Goal: Task Accomplishment & Management: Manage account settings

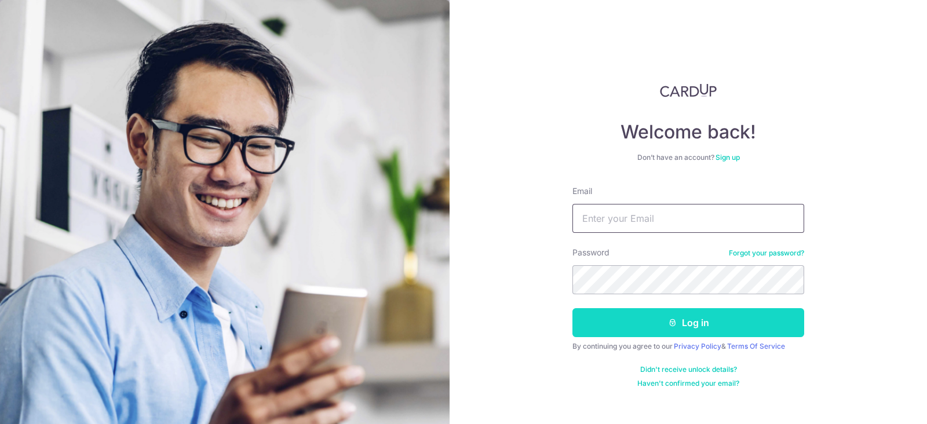
type input "[EMAIL_ADDRESS][DOMAIN_NAME]"
click at [692, 323] on button "Log in" at bounding box center [688, 322] width 232 height 29
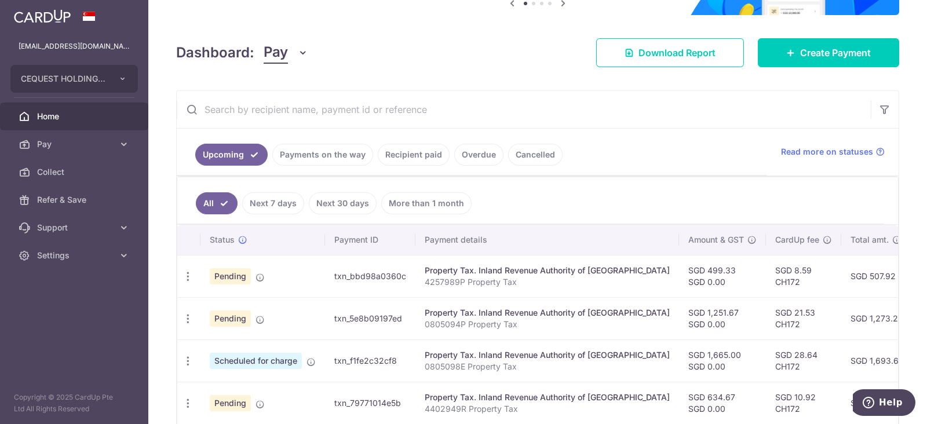
scroll to position [144, 0]
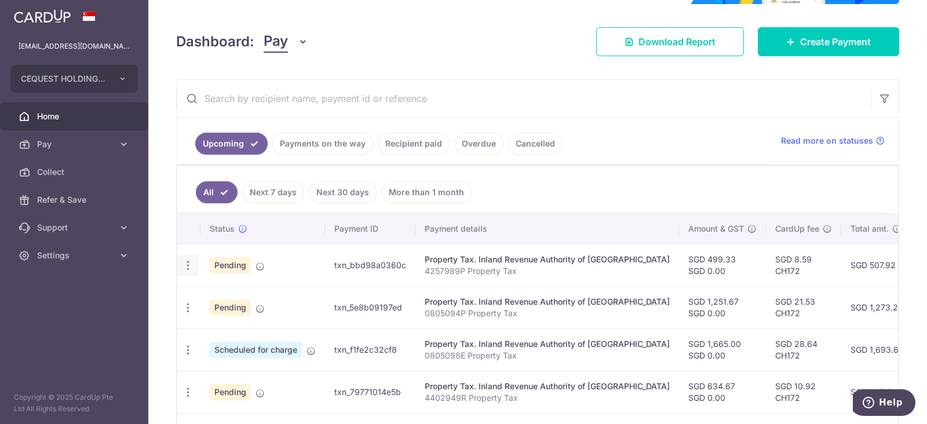
click at [191, 262] on icon "button" at bounding box center [188, 266] width 12 height 12
click at [507, 56] on div "× Pause Schedule Pause all future payments in this series Pause just this one p…" at bounding box center [537, 212] width 779 height 424
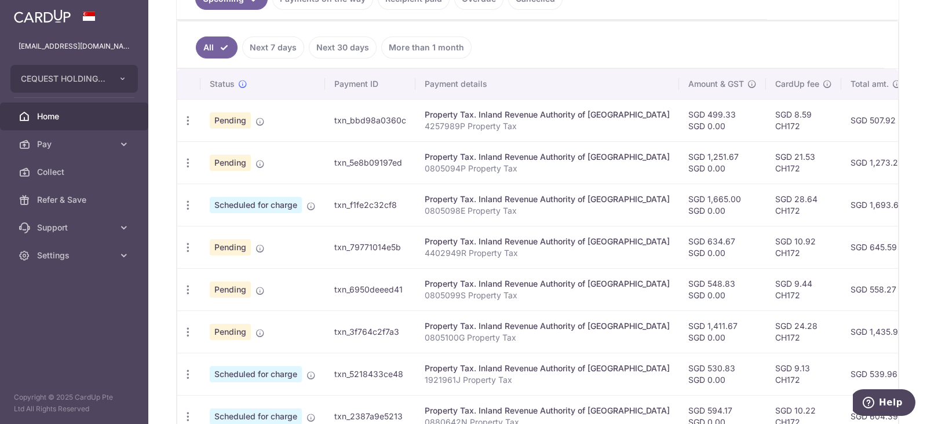
scroll to position [217, 0]
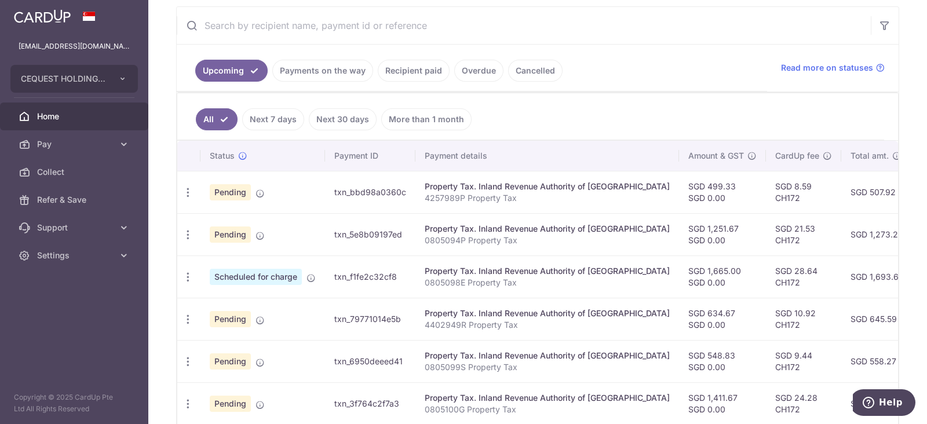
click at [329, 72] on link "Payments on the way" at bounding box center [322, 71] width 101 height 22
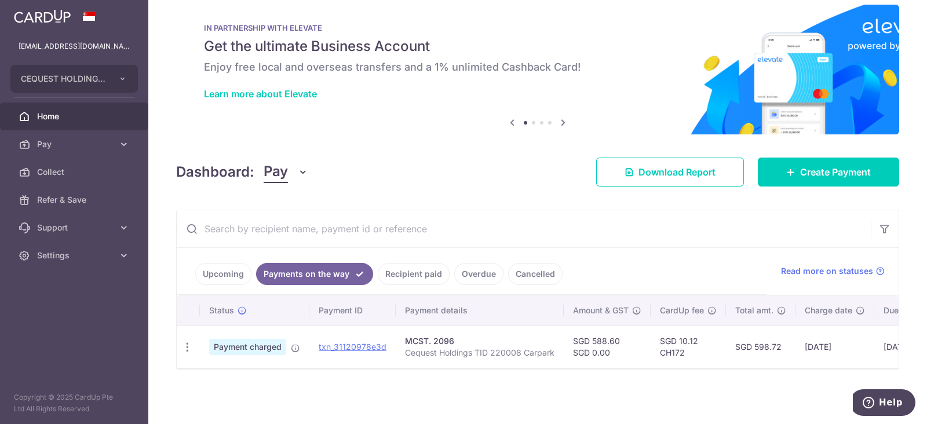
scroll to position [20, 0]
click at [78, 121] on span "Home" at bounding box center [75, 117] width 76 height 12
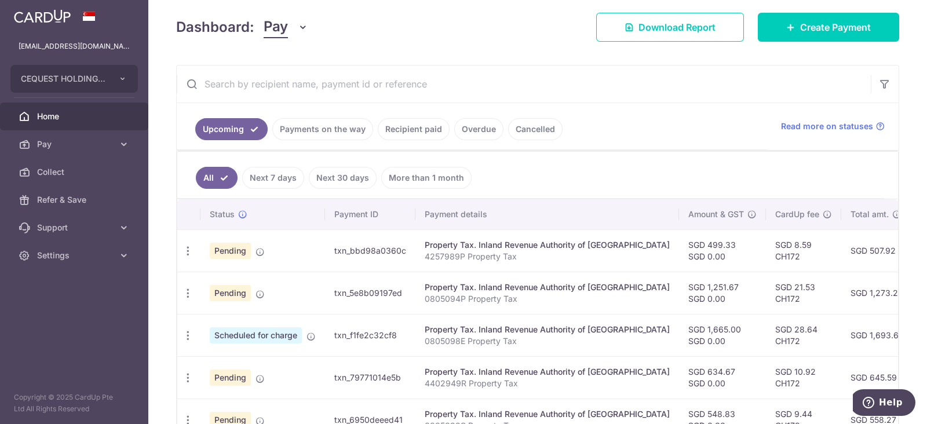
click at [470, 128] on link "Overdue" at bounding box center [478, 129] width 49 height 22
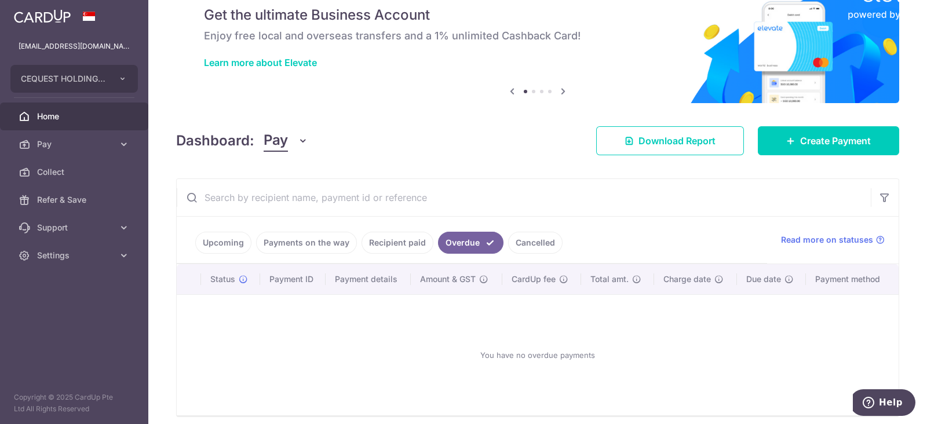
scroll to position [92, 0]
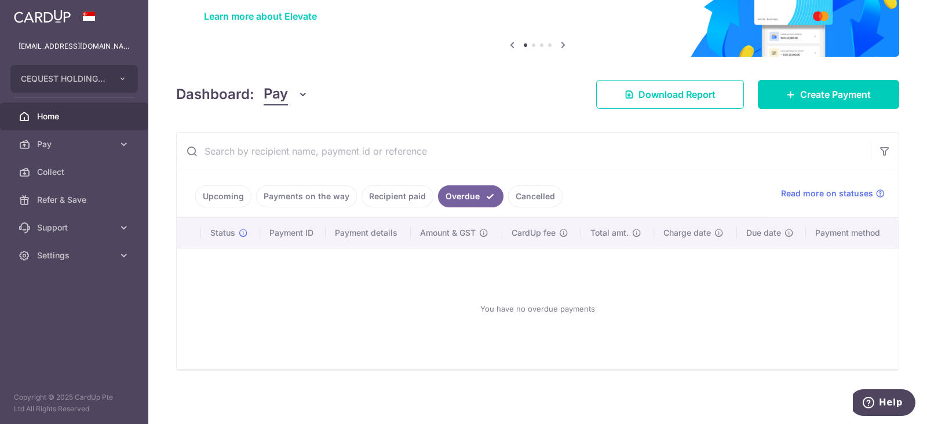
click at [393, 194] on link "Recipient paid" at bounding box center [398, 196] width 72 height 22
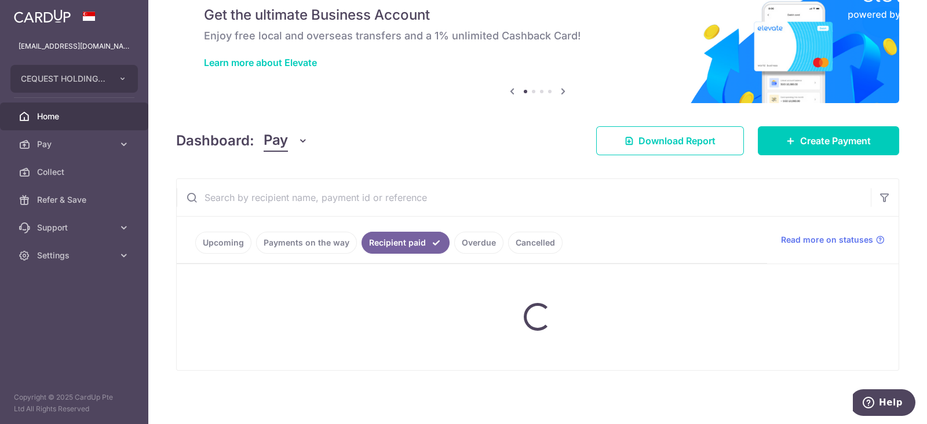
scroll to position [159, 0]
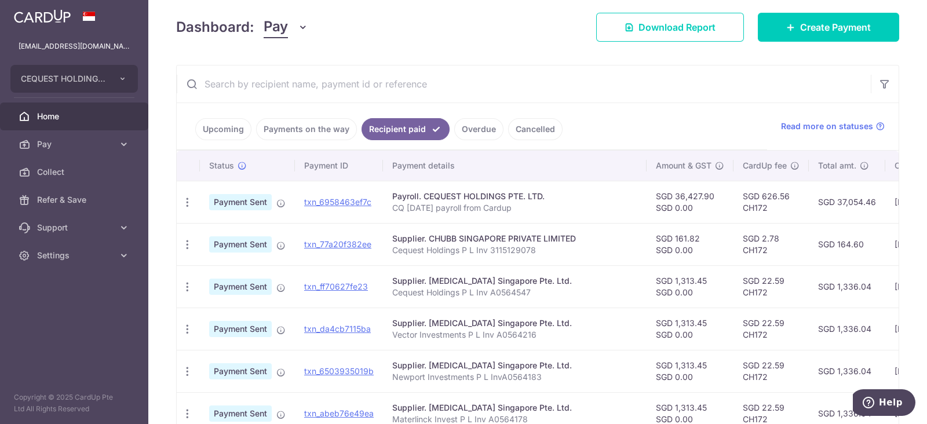
click at [321, 132] on link "Payments on the way" at bounding box center [306, 129] width 101 height 22
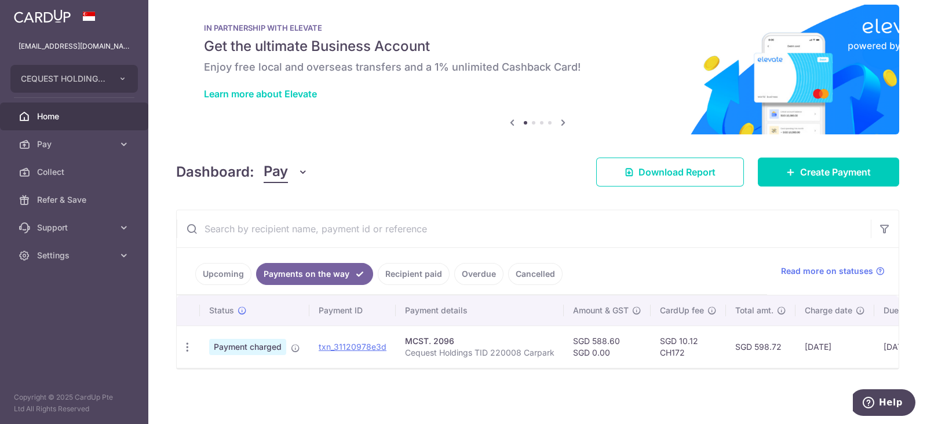
scroll to position [20, 0]
click at [216, 264] on link "Upcoming" at bounding box center [223, 274] width 56 height 22
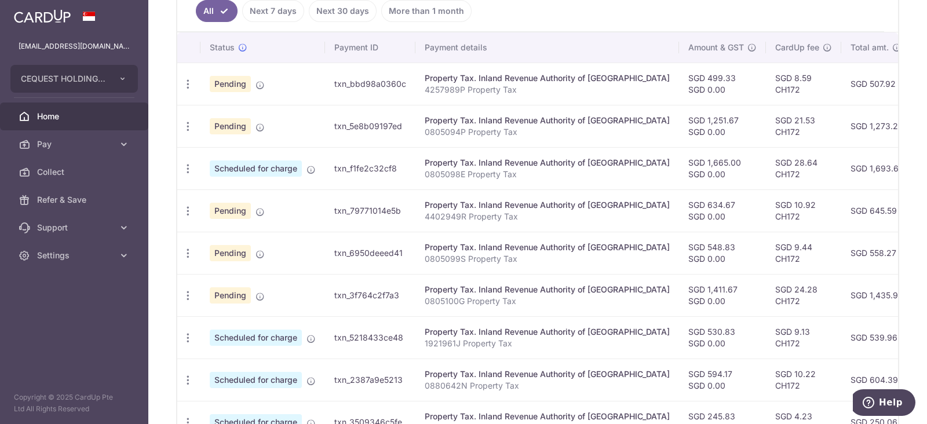
scroll to position [304, 0]
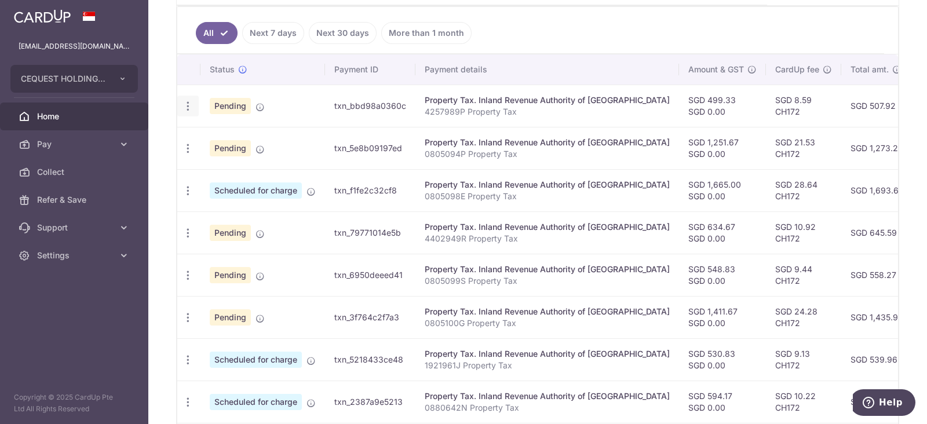
click at [187, 105] on icon "button" at bounding box center [188, 106] width 12 height 12
click at [237, 140] on span "Update payment" at bounding box center [249, 138] width 79 height 14
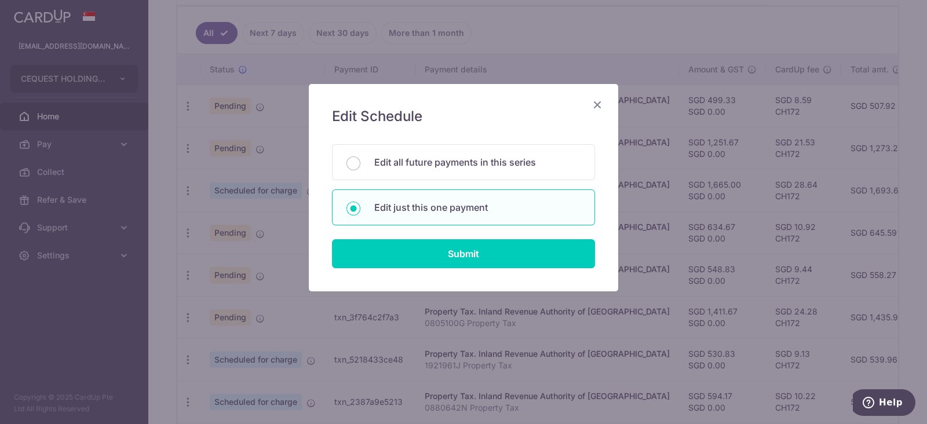
click at [600, 103] on icon "Close" at bounding box center [597, 104] width 14 height 14
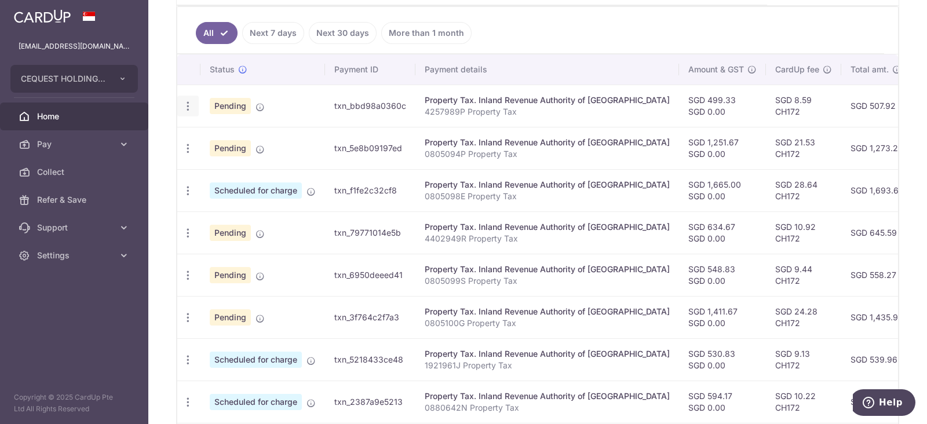
click at [187, 104] on icon "button" at bounding box center [188, 106] width 12 height 12
click at [544, 30] on ul "All Next 7 days Next 30 days More than 1 month" at bounding box center [530, 30] width 707 height 47
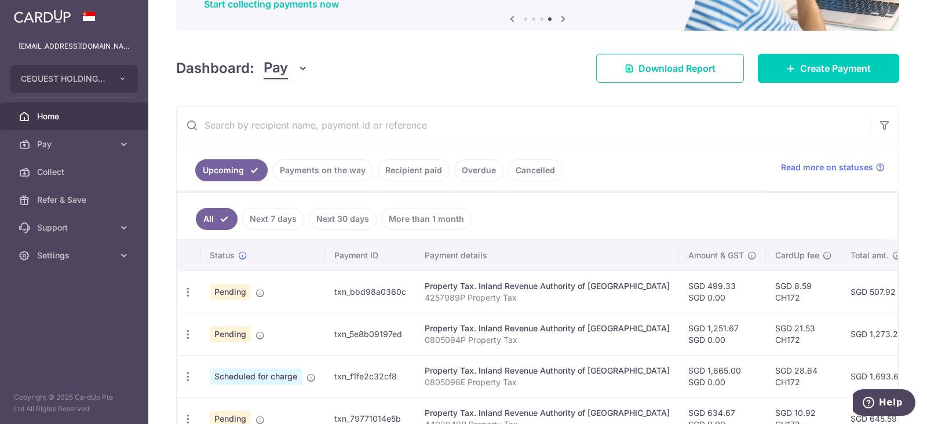
scroll to position [0, 0]
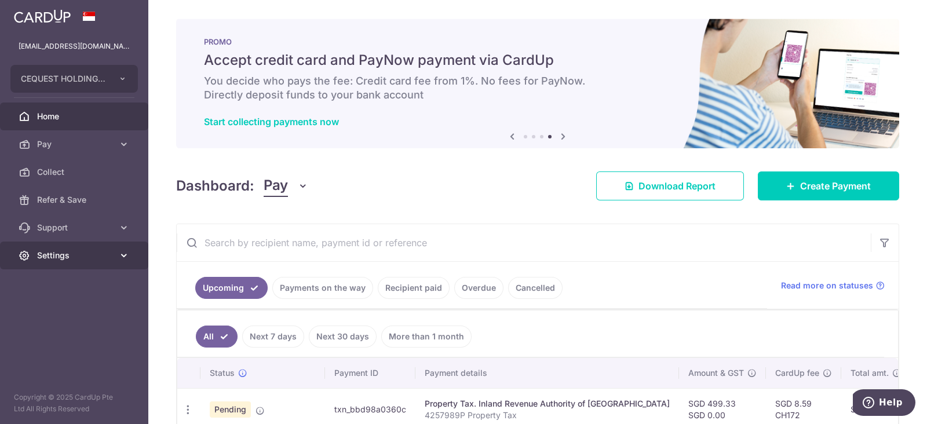
click at [91, 256] on span "Settings" at bounding box center [75, 256] width 76 height 12
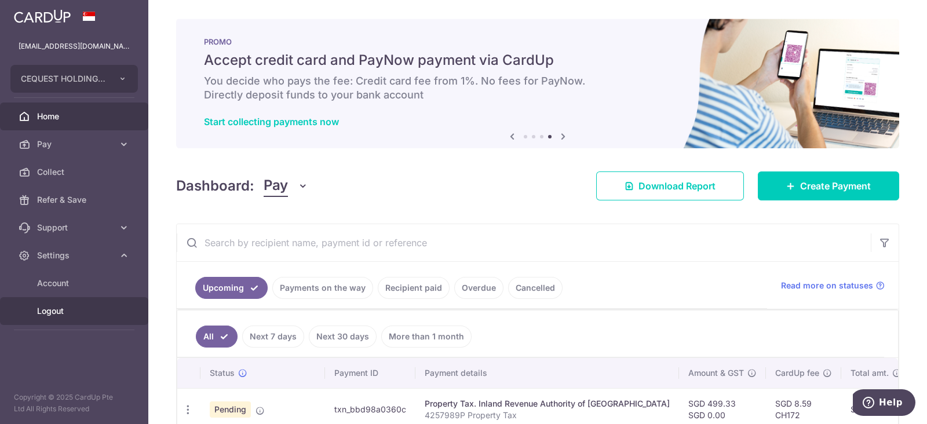
click at [58, 306] on span "Logout" at bounding box center [75, 311] width 76 height 12
